Goal: Task Accomplishment & Management: Manage account settings

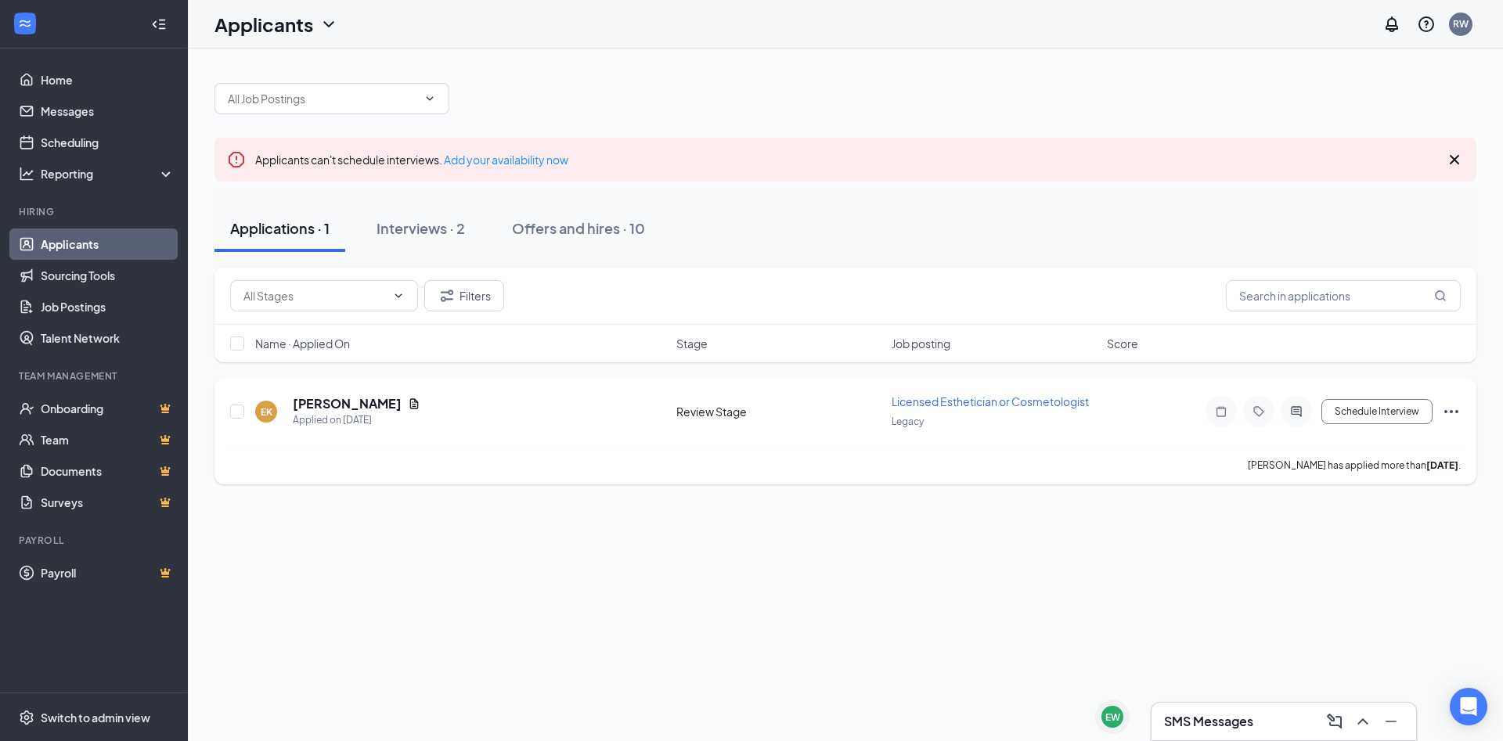
click at [342, 405] on h5 "[PERSON_NAME]" at bounding box center [347, 403] width 109 height 17
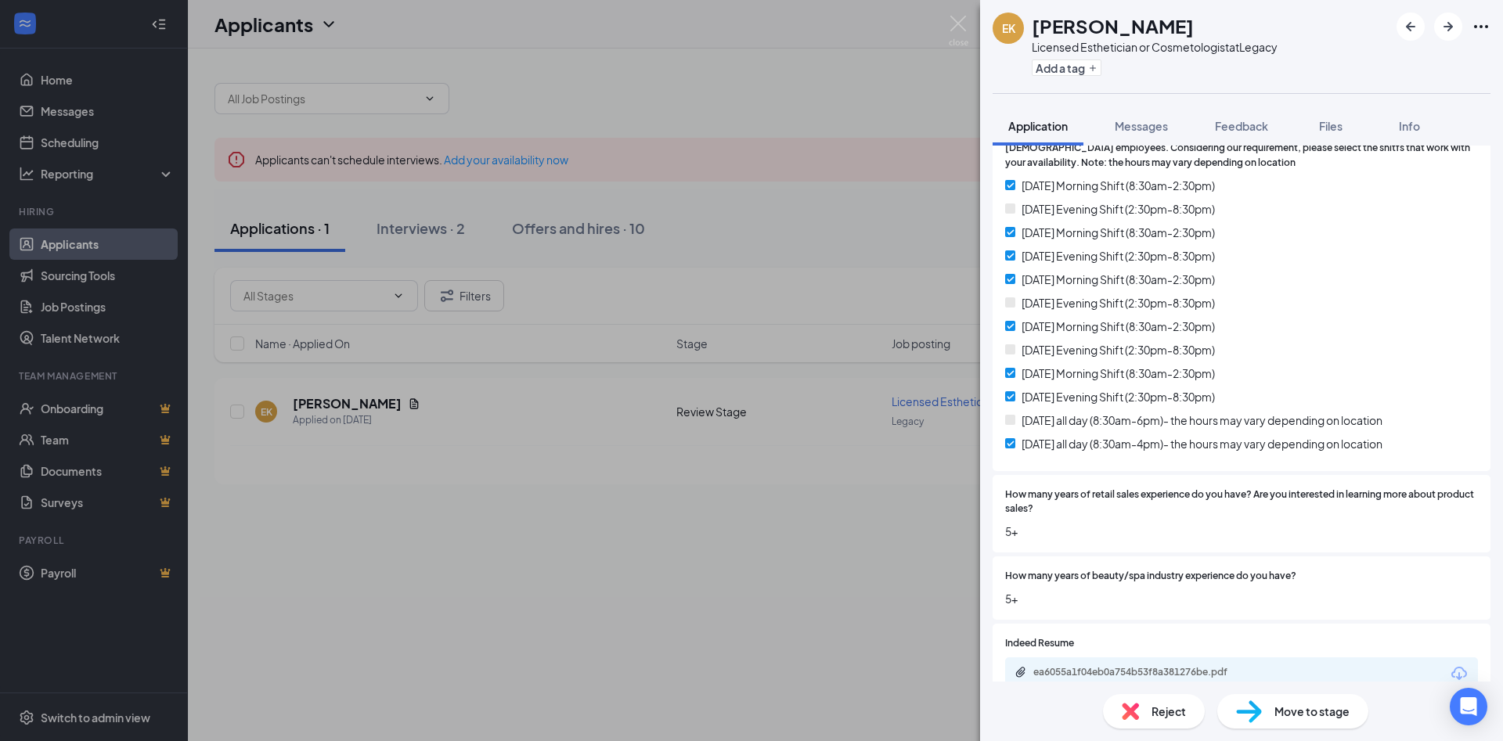
scroll to position [338, 0]
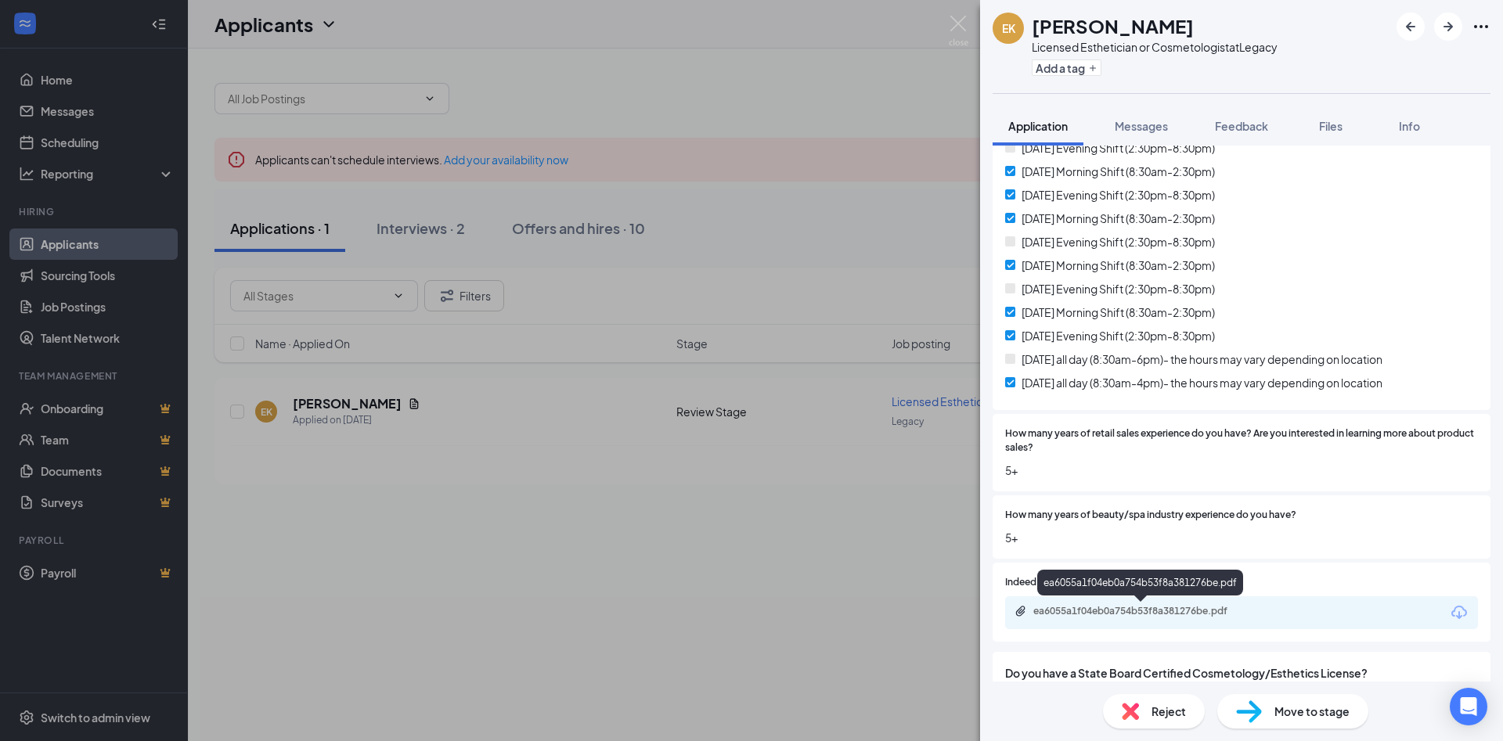
click at [1137, 613] on div "ea6055a1f04eb0a754b53f8a381276be.pdf" at bounding box center [1142, 611] width 219 height 13
click at [1139, 707] on div "Reject" at bounding box center [1154, 711] width 102 height 34
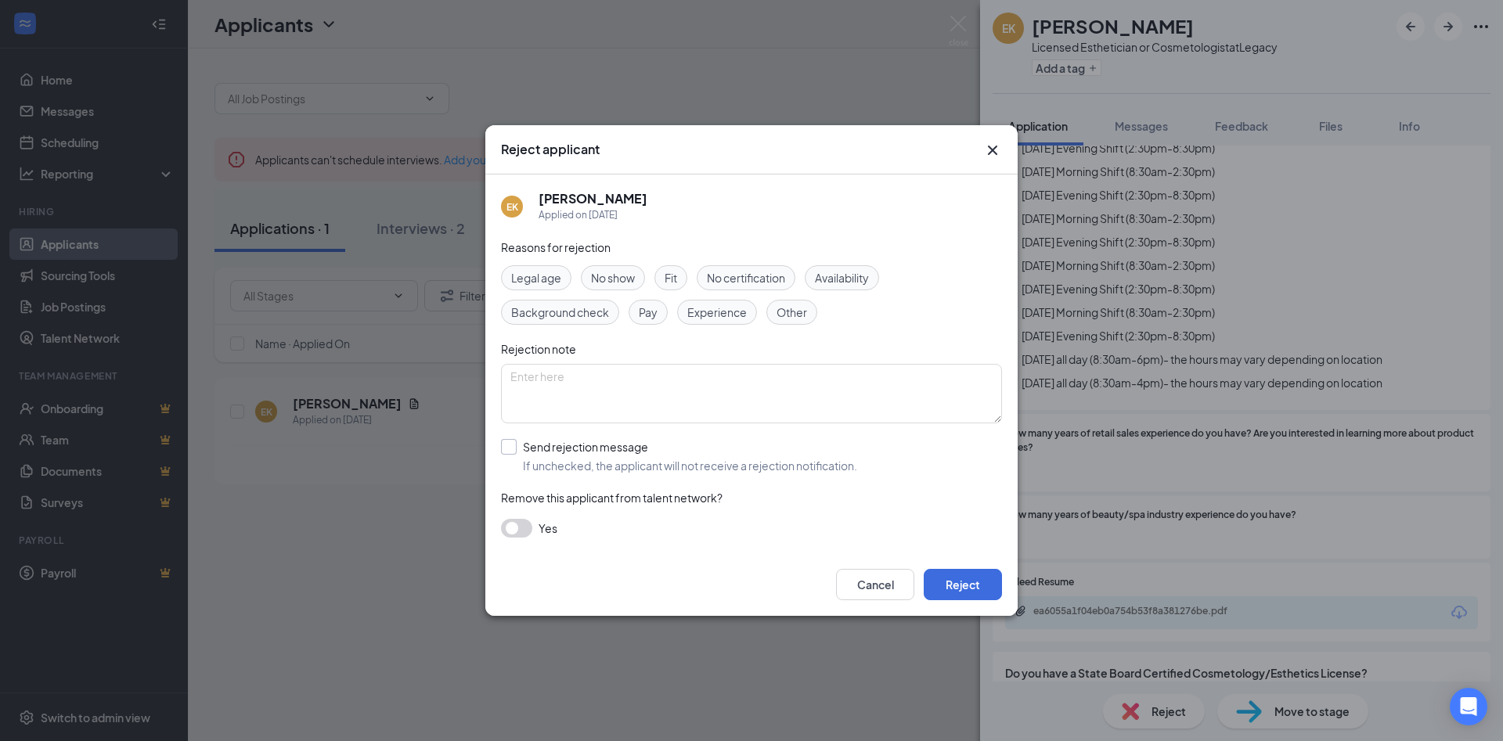
click at [505, 445] on input "Send rejection message If unchecked, the applicant will not receive a rejection…" at bounding box center [679, 456] width 356 height 34
checkbox input "true"
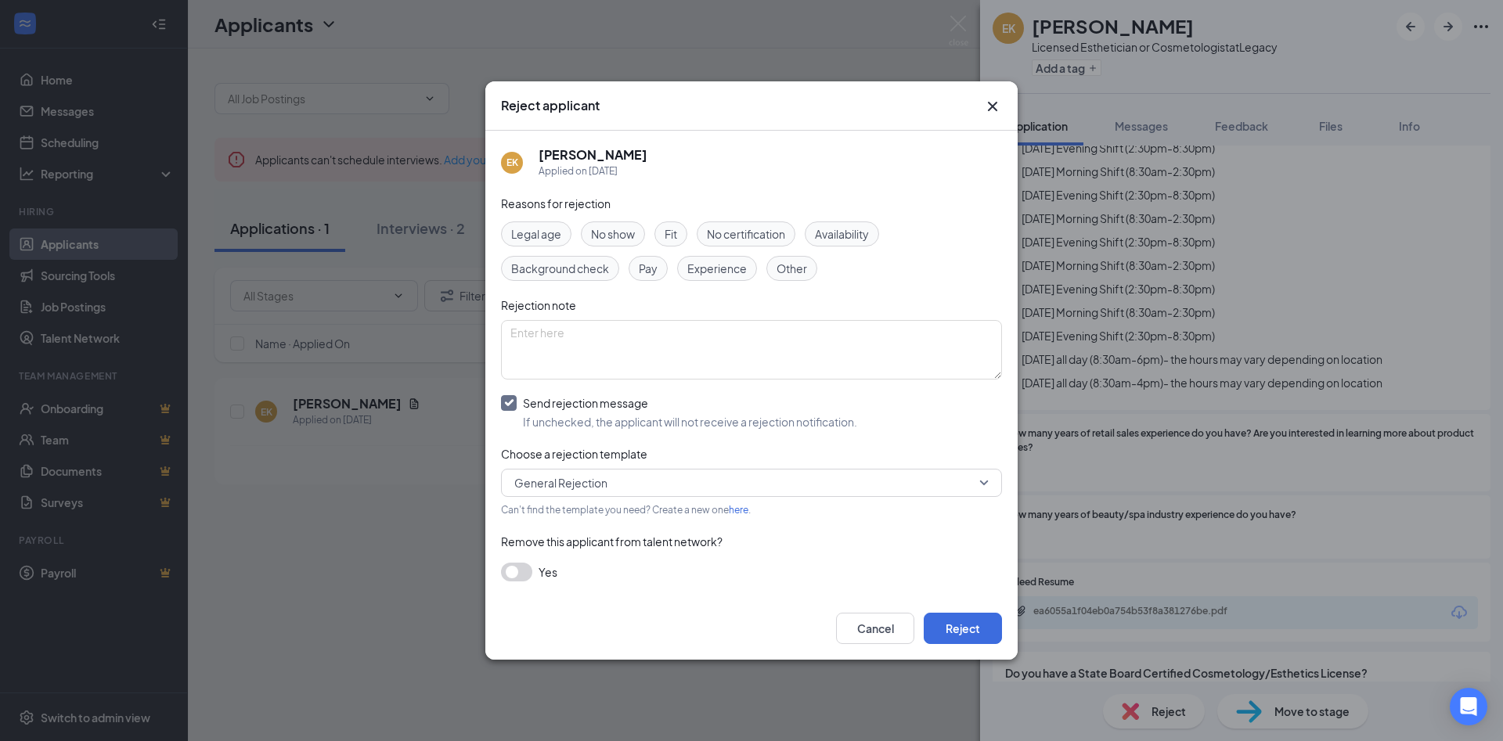
click at [719, 258] on div "Experience" at bounding box center [717, 268] width 80 height 25
click at [656, 376] on textarea at bounding box center [751, 349] width 501 height 59
type textarea "Not rehirable at EWC due to past experience with employment with this applicant…"
click at [509, 577] on button "button" at bounding box center [516, 572] width 31 height 19
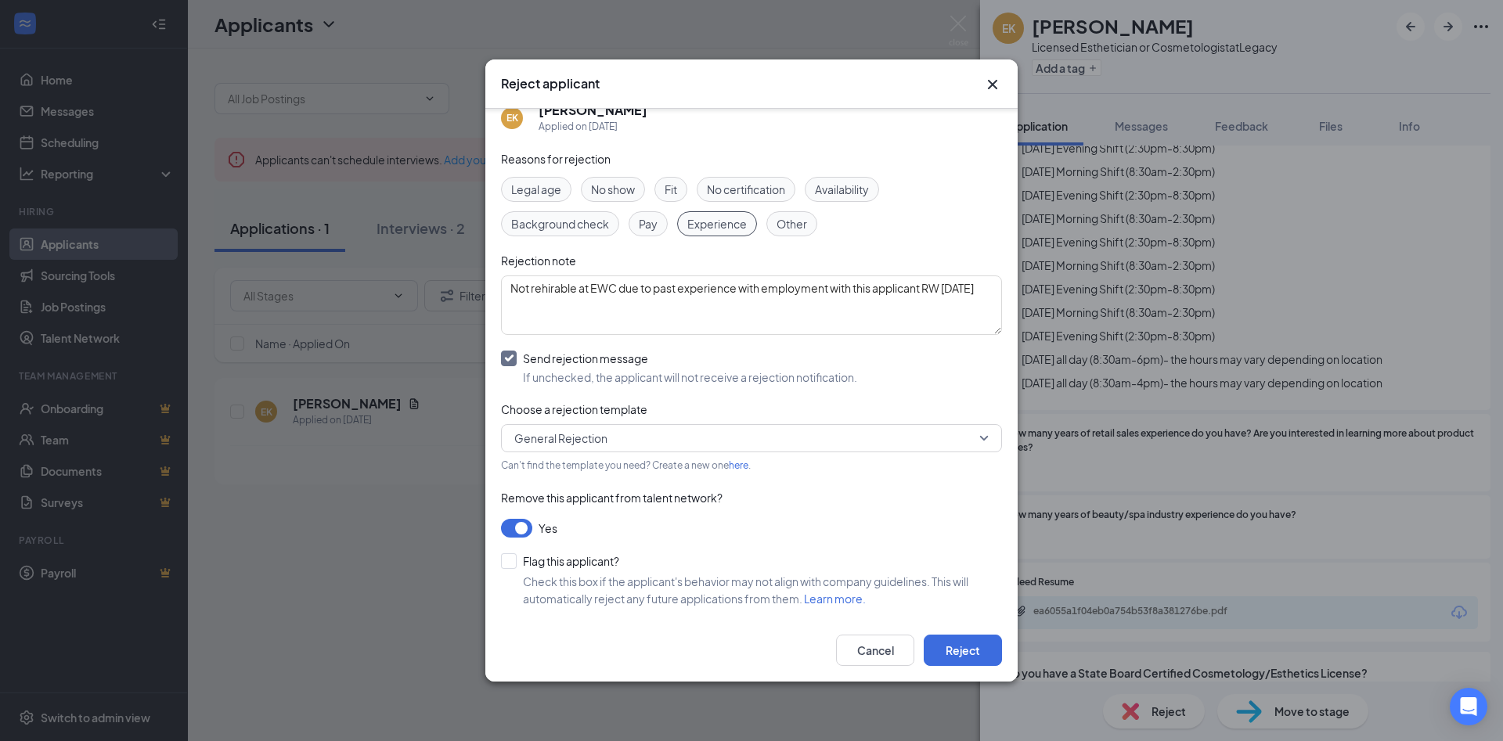
scroll to position [26, 0]
click at [514, 560] on input "Flag this applicant?" at bounding box center [560, 558] width 118 height 16
checkbox input "true"
click at [984, 649] on button "Reject" at bounding box center [963, 650] width 78 height 31
